Goal: Navigation & Orientation: Find specific page/section

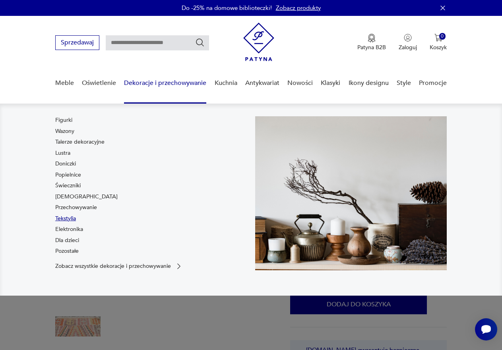
click at [63, 218] on link "Tekstylia" at bounding box center [65, 219] width 21 height 8
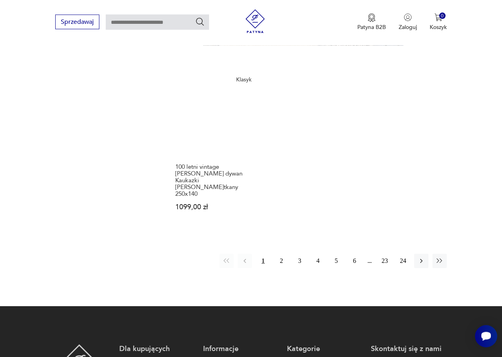
scroll to position [1146, 0]
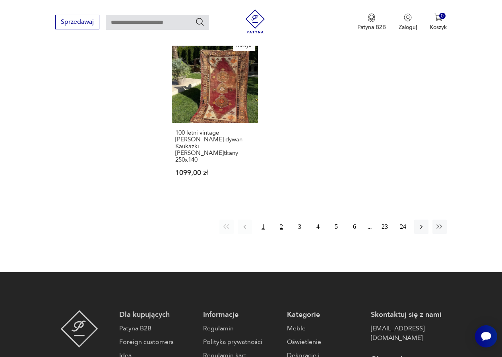
click at [280, 220] on button "2" at bounding box center [281, 227] width 14 height 14
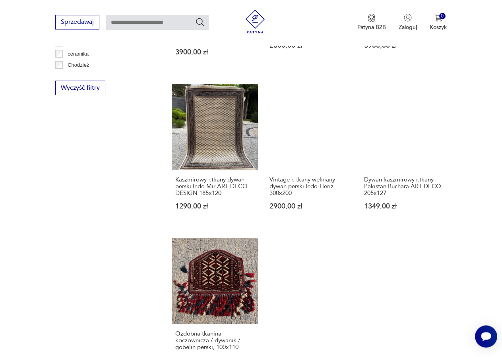
scroll to position [980, 0]
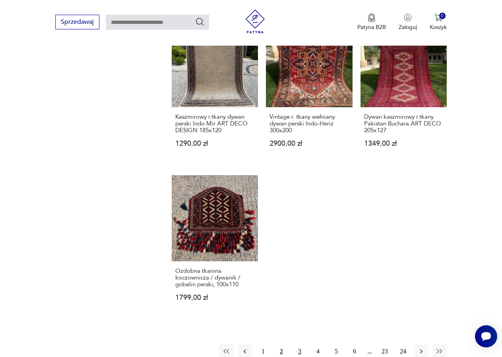
click at [300, 344] on button "3" at bounding box center [299, 351] width 14 height 14
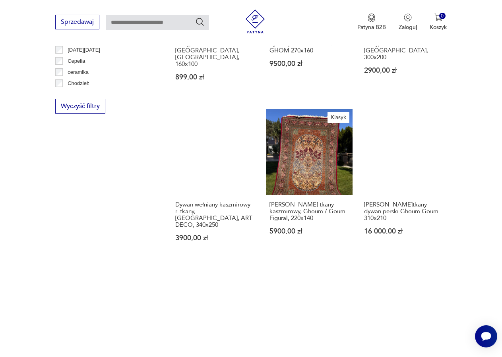
scroll to position [1021, 0]
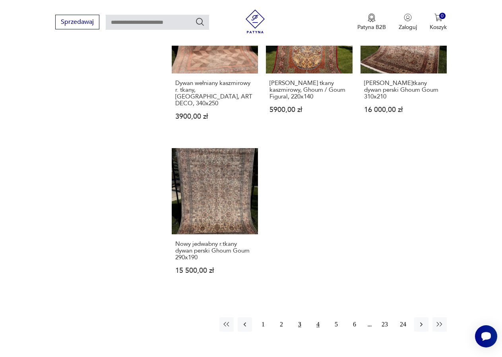
click at [317, 317] on button "4" at bounding box center [318, 324] width 14 height 14
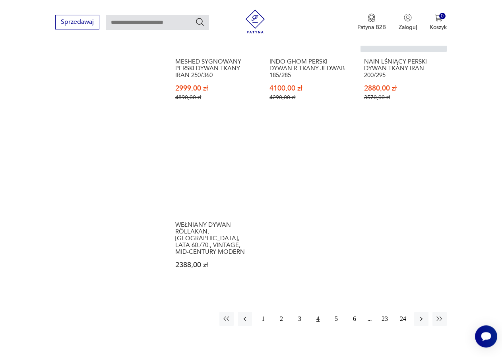
scroll to position [1061, 0]
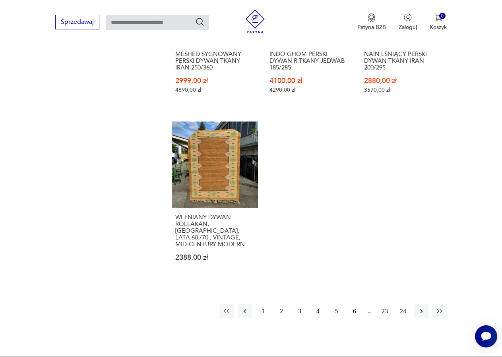
click at [335, 304] on button "5" at bounding box center [336, 311] width 14 height 14
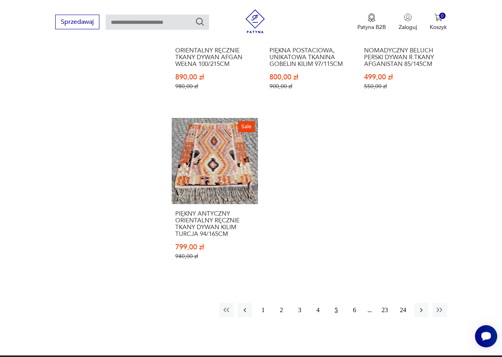
scroll to position [1061, 0]
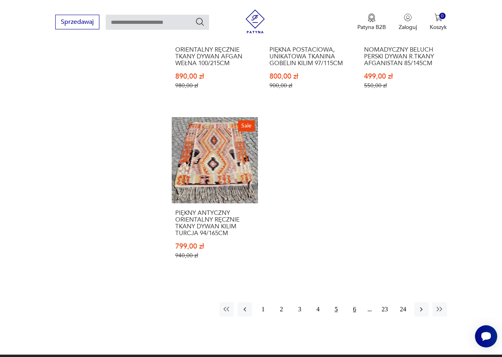
click at [352, 302] on button "6" at bounding box center [354, 309] width 14 height 14
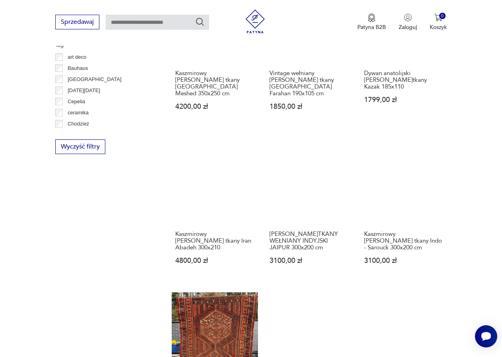
scroll to position [1021, 0]
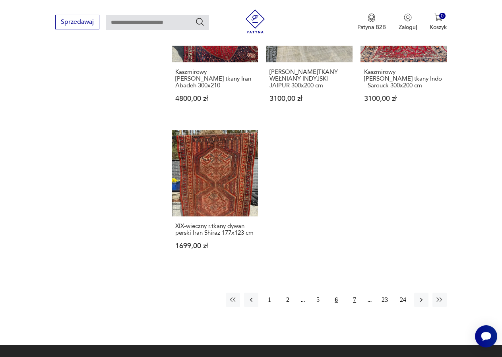
click at [356, 293] on button "7" at bounding box center [354, 300] width 14 height 14
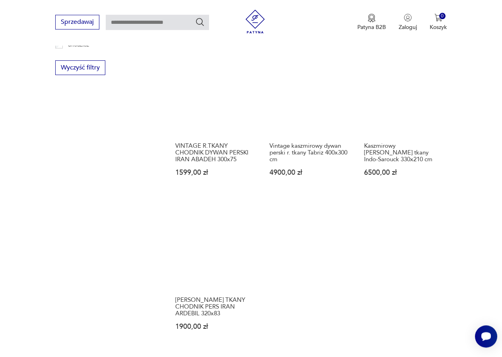
scroll to position [1021, 0]
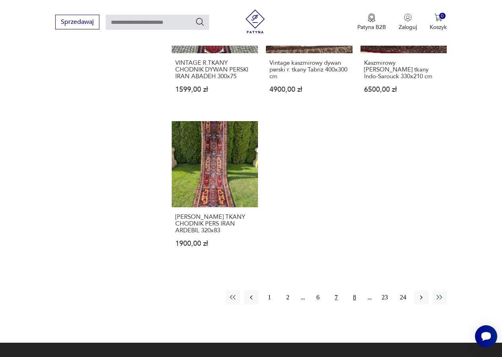
click at [353, 295] on button "8" at bounding box center [354, 297] width 14 height 14
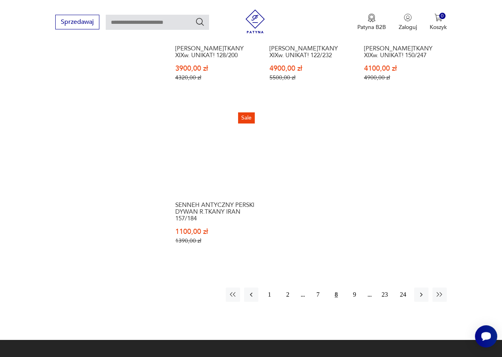
scroll to position [1142, 0]
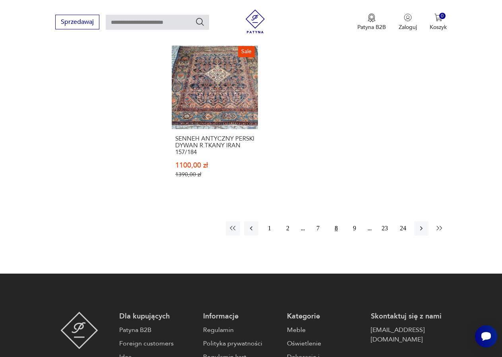
click at [439, 224] on icon "button" at bounding box center [439, 228] width 8 height 8
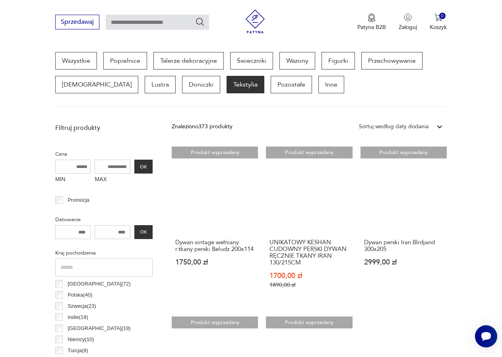
scroll to position [373, 0]
